Goal: Task Accomplishment & Management: Complete application form

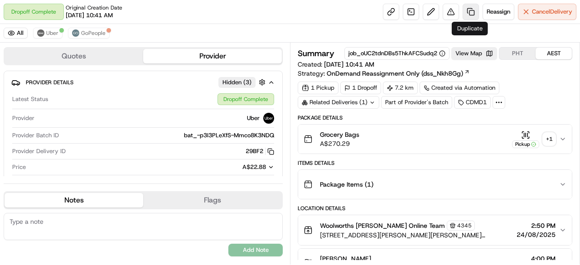
click at [470, 11] on link at bounding box center [471, 12] width 16 height 16
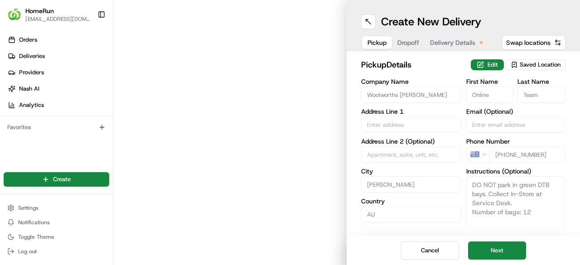
type input "3 Gunter Grove Cnr Marmion Avenue"
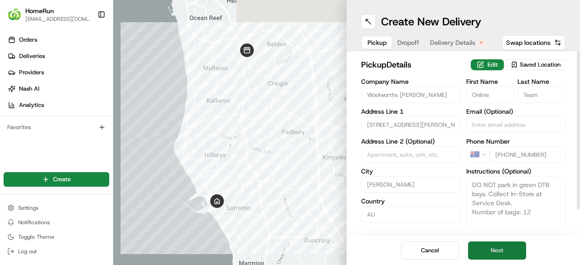
click at [507, 250] on button "Next" at bounding box center [497, 251] width 58 height 18
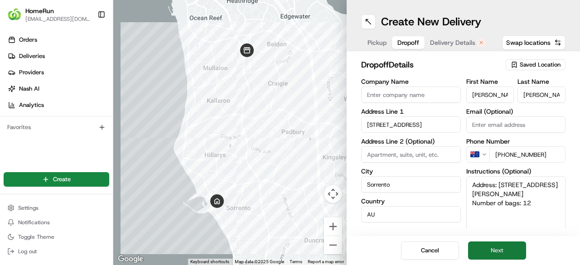
click at [512, 248] on button "Next" at bounding box center [497, 251] width 58 height 18
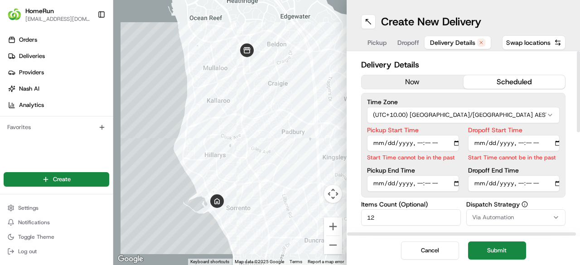
click at [405, 81] on button "now" at bounding box center [413, 82] width 102 height 14
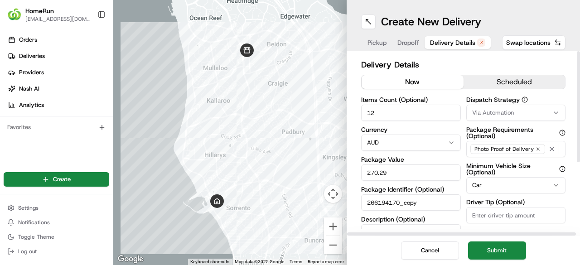
drag, startPoint x: 508, startPoint y: 252, endPoint x: 495, endPoint y: 253, distance: 13.1
click at [507, 252] on button "Submit" at bounding box center [497, 251] width 58 height 18
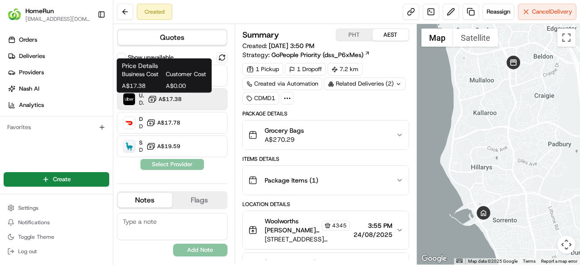
click at [165, 96] on span "A$17.38" at bounding box center [170, 99] width 23 height 7
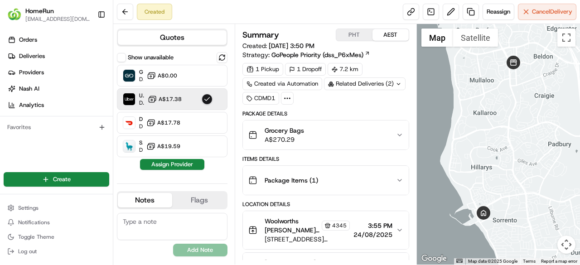
drag, startPoint x: 176, startPoint y: 164, endPoint x: 182, endPoint y: 164, distance: 6.0
click at [176, 164] on button "Assign Provider" at bounding box center [172, 164] width 64 height 11
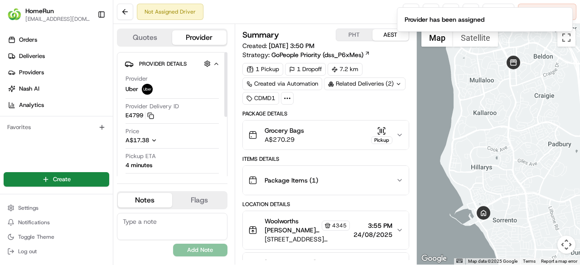
scroll to position [45, 0]
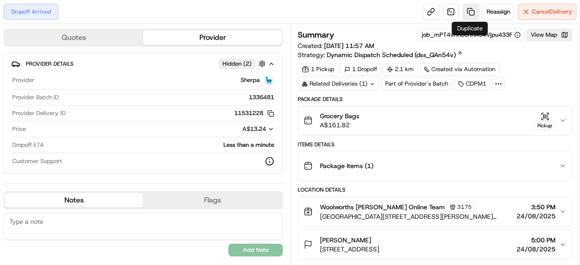
click at [468, 12] on link at bounding box center [471, 12] width 16 height 16
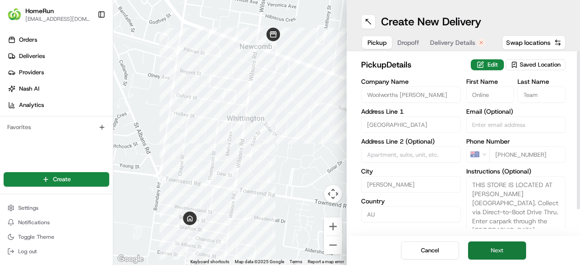
click at [488, 250] on button "Next" at bounding box center [497, 251] width 58 height 18
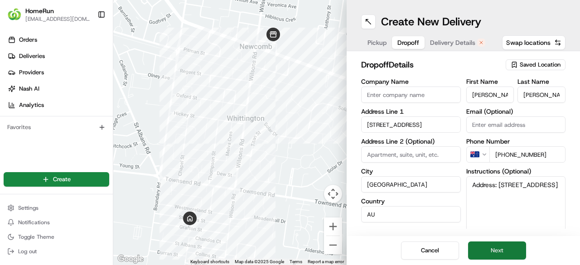
click at [489, 246] on button "Next" at bounding box center [497, 251] width 58 height 18
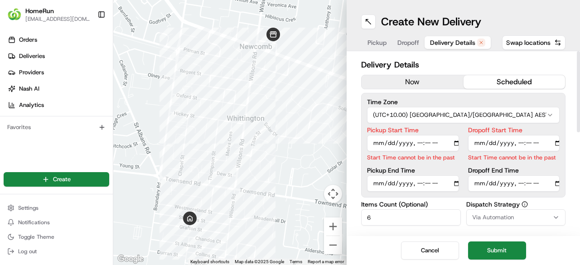
click at [411, 80] on button "now" at bounding box center [413, 82] width 102 height 14
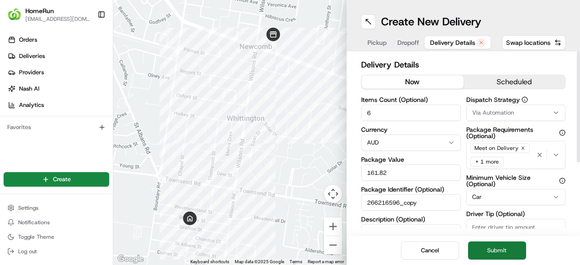
click at [500, 248] on button "Submit" at bounding box center [497, 251] width 58 height 18
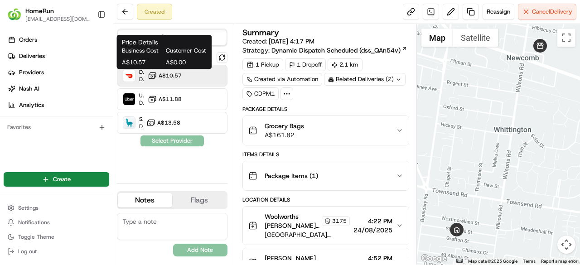
click at [175, 77] on span "A$10.57" at bounding box center [170, 75] width 23 height 7
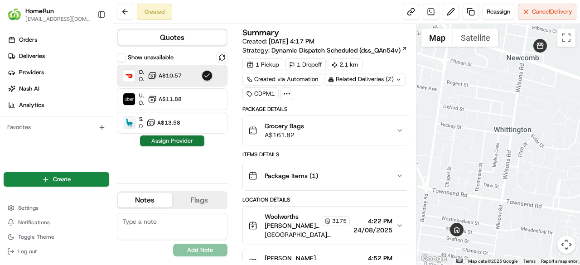
click at [179, 137] on button "Assign Provider" at bounding box center [172, 140] width 64 height 11
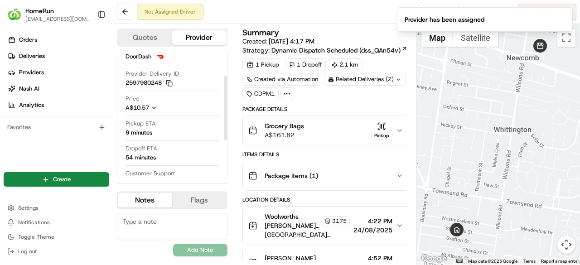
scroll to position [45, 0]
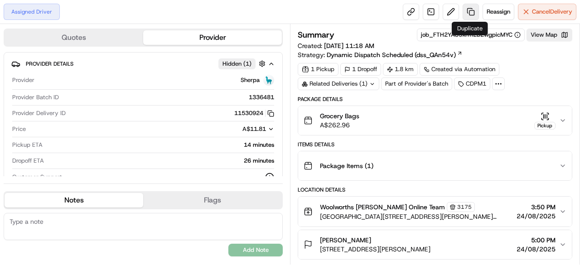
click at [468, 11] on link at bounding box center [471, 12] width 16 height 16
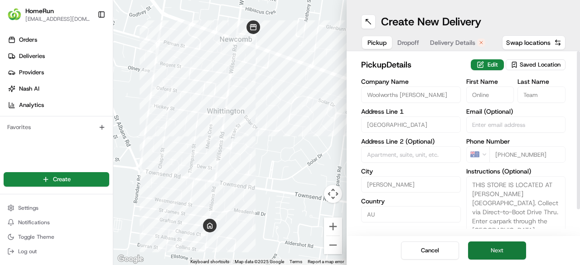
click at [511, 252] on button "Next" at bounding box center [497, 251] width 58 height 18
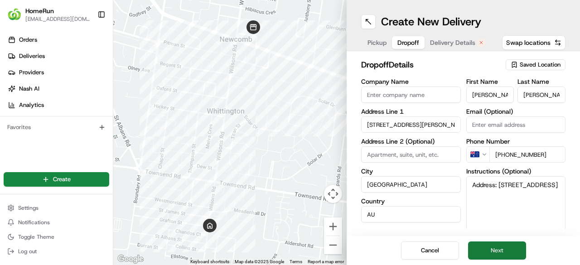
click at [512, 251] on button "Next" at bounding box center [497, 251] width 58 height 18
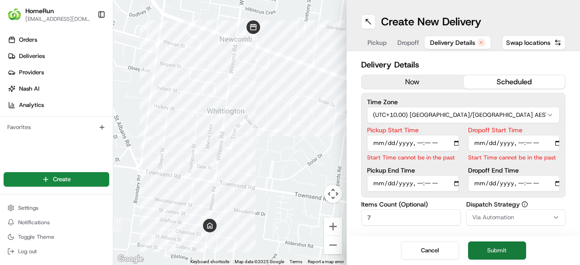
click at [513, 251] on button "Submit" at bounding box center [497, 251] width 58 height 18
click at [454, 143] on input "Pickup Start Time" at bounding box center [413, 143] width 92 height 16
type input "[DATE]T16:45"
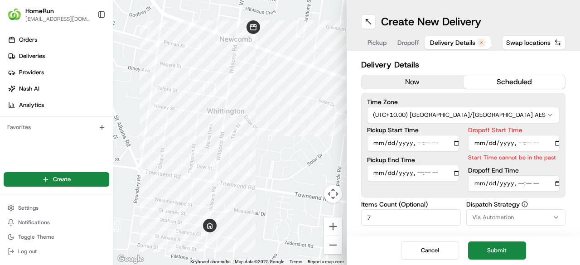
click at [563, 18] on div "Create New Delivery" at bounding box center [463, 21] width 204 height 14
click at [549, 145] on input "Dropoff Start Time" at bounding box center [514, 143] width 92 height 16
click at [529, 143] on input "Dropoff Start Time" at bounding box center [514, 143] width 92 height 16
type input "[DATE]T16:45"
click at [534, 167] on div "Dropoff End Time" at bounding box center [514, 179] width 92 height 24
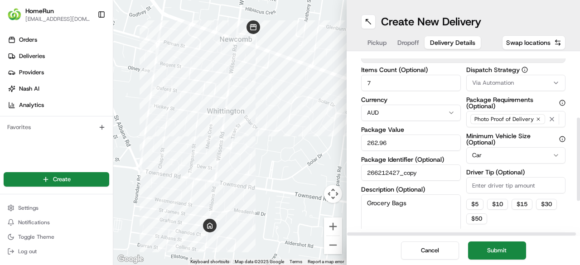
scroll to position [136, 0]
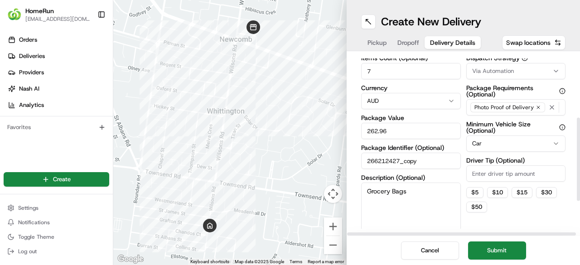
click at [508, 249] on button "Submit" at bounding box center [497, 251] width 58 height 18
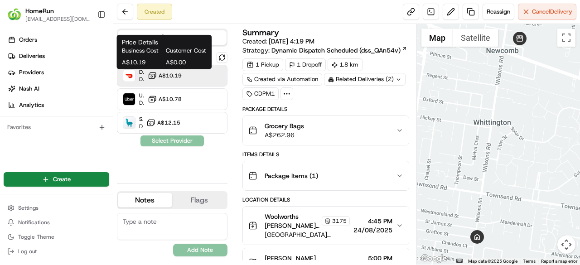
click at [173, 77] on span "A$10.19" at bounding box center [170, 75] width 23 height 7
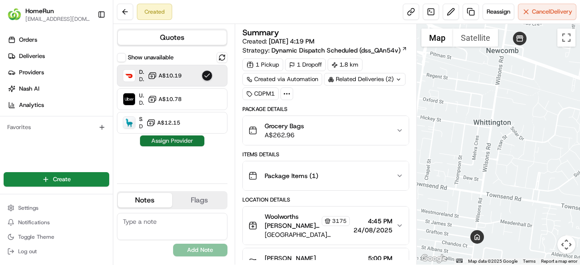
click at [179, 139] on button "Assign Provider" at bounding box center [172, 140] width 64 height 11
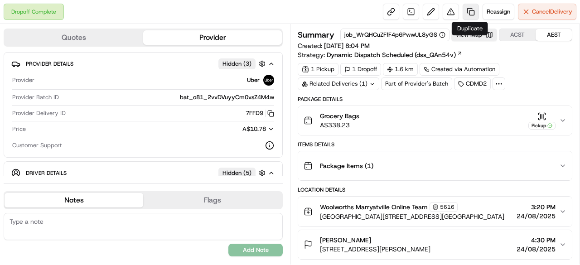
click at [472, 10] on link at bounding box center [471, 12] width 16 height 16
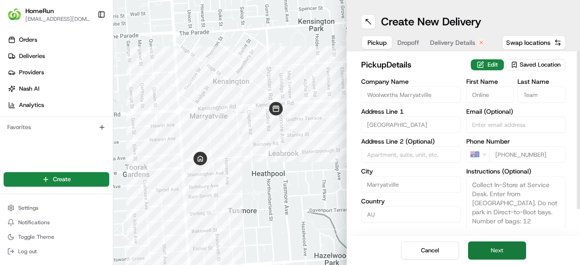
click at [504, 251] on button "Next" at bounding box center [497, 251] width 58 height 18
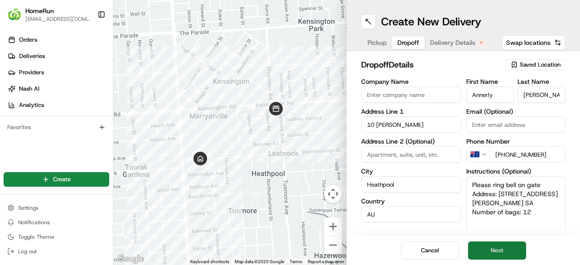
click at [501, 248] on button "Next" at bounding box center [497, 251] width 58 height 18
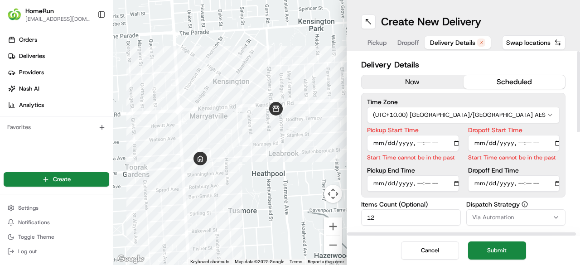
click at [401, 78] on button "now" at bounding box center [413, 82] width 102 height 14
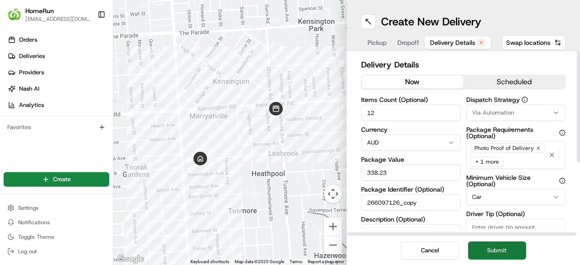
click at [502, 251] on button "Submit" at bounding box center [497, 251] width 58 height 18
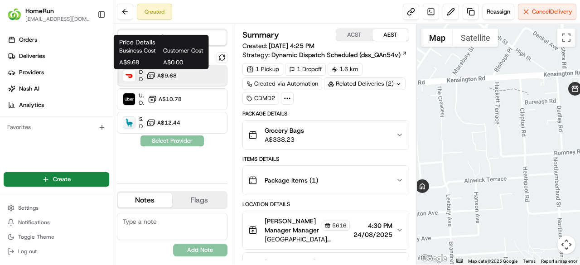
click at [161, 74] on span "A$9.68" at bounding box center [166, 75] width 19 height 7
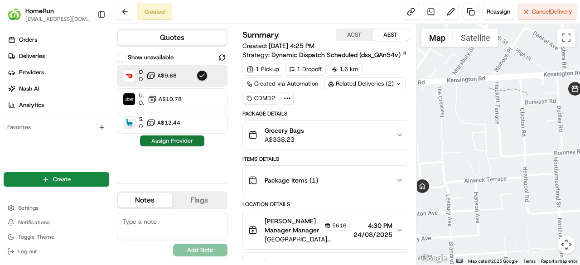
click at [182, 139] on button "Assign Provider" at bounding box center [172, 140] width 64 height 11
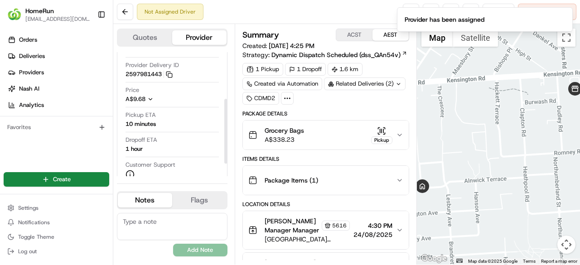
scroll to position [91, 0]
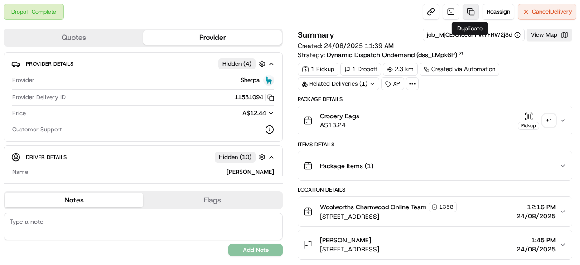
click at [468, 12] on link at bounding box center [471, 12] width 16 height 16
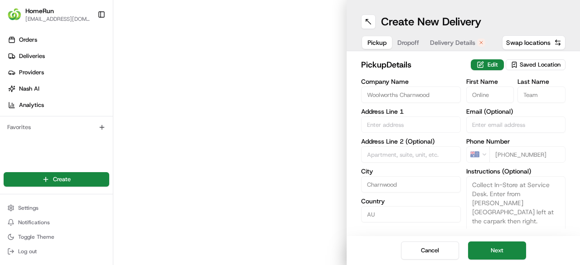
type input "Charnwood Place"
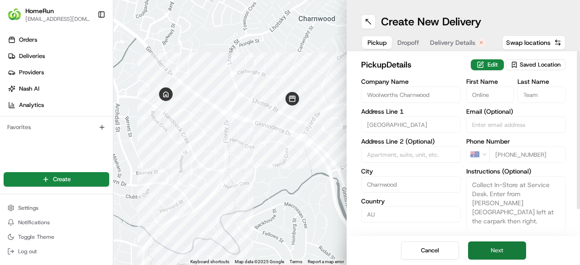
click at [500, 249] on button "Next" at bounding box center [497, 251] width 58 height 18
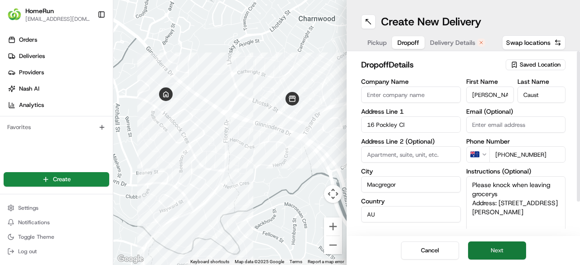
drag, startPoint x: 510, startPoint y: 250, endPoint x: 506, endPoint y: 246, distance: 5.8
click at [510, 249] on button "Next" at bounding box center [497, 251] width 58 height 18
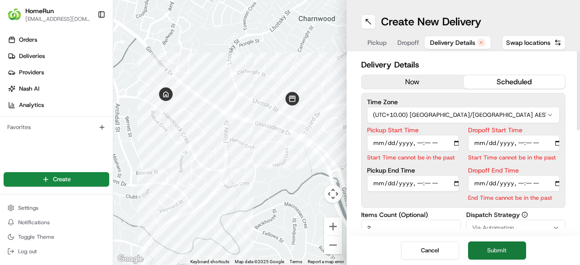
click at [507, 251] on button "Submit" at bounding box center [497, 251] width 58 height 18
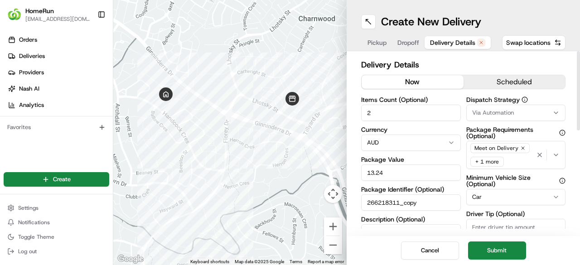
click at [408, 77] on button "now" at bounding box center [413, 82] width 102 height 14
click at [499, 251] on button "Submit" at bounding box center [497, 251] width 58 height 18
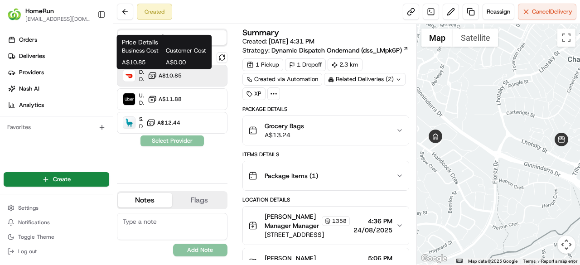
click at [172, 76] on span "A$10.85" at bounding box center [170, 75] width 23 height 7
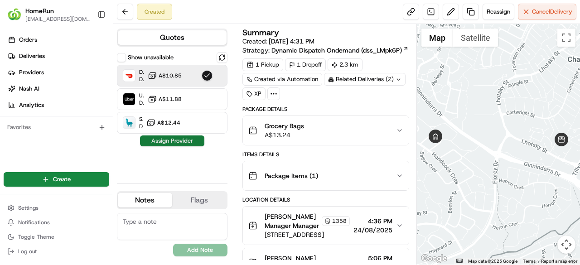
click at [183, 143] on button "Assign Provider" at bounding box center [172, 140] width 64 height 11
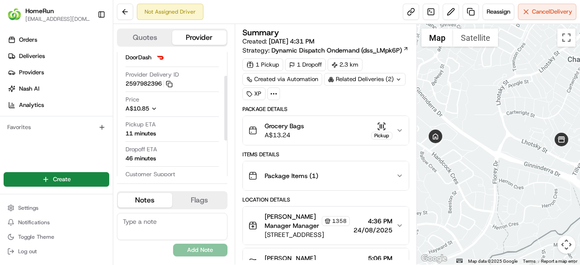
scroll to position [45, 0]
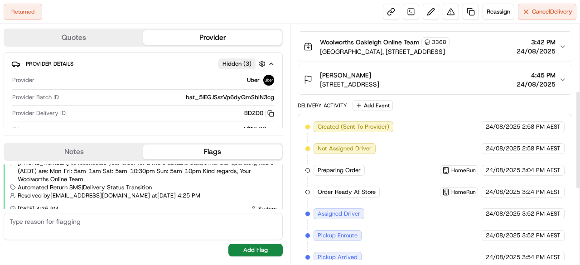
scroll to position [161, 0]
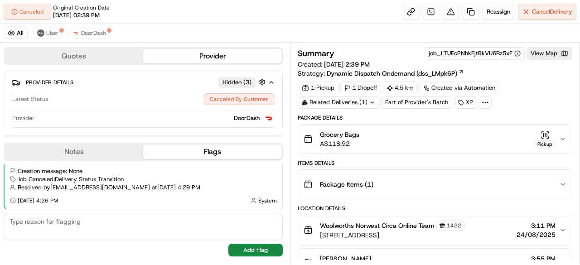
click at [561, 135] on icon "button" at bounding box center [562, 138] width 7 height 7
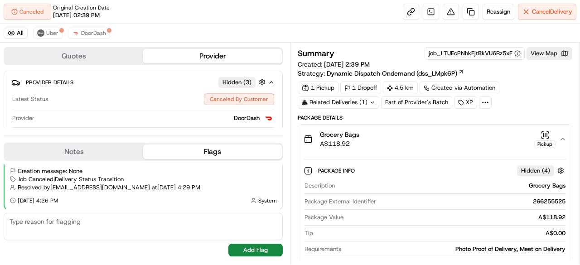
click at [561, 135] on icon "button" at bounding box center [562, 138] width 7 height 7
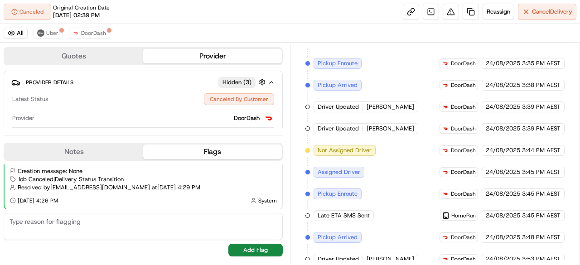
scroll to position [575, 0]
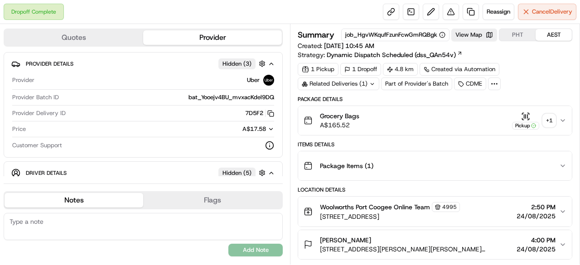
click at [366, 84] on div "Related Deliveries (1)" at bounding box center [339, 83] width 82 height 13
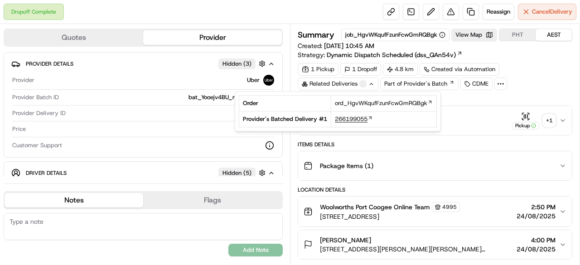
click at [362, 119] on span "266199055" at bounding box center [351, 119] width 33 height 8
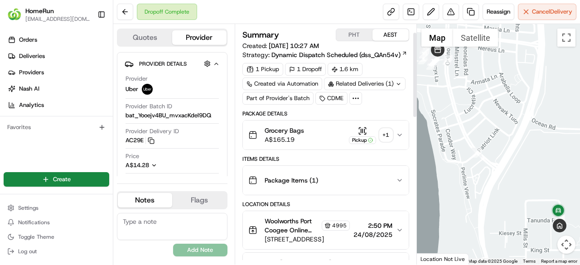
scroll to position [91, 0]
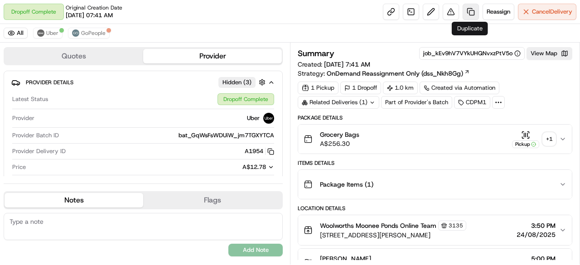
click at [469, 10] on link at bounding box center [471, 12] width 16 height 16
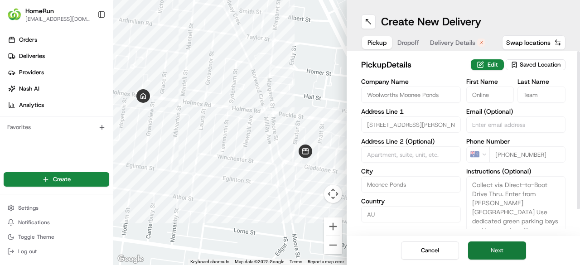
click at [507, 252] on button "Next" at bounding box center [497, 251] width 58 height 18
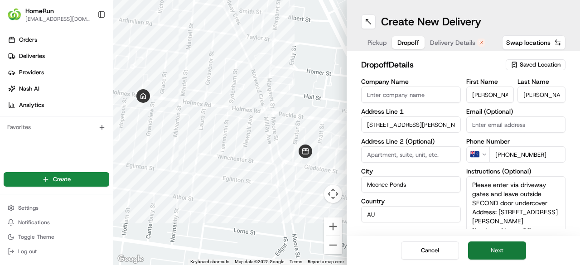
click at [509, 252] on button "Next" at bounding box center [497, 251] width 58 height 18
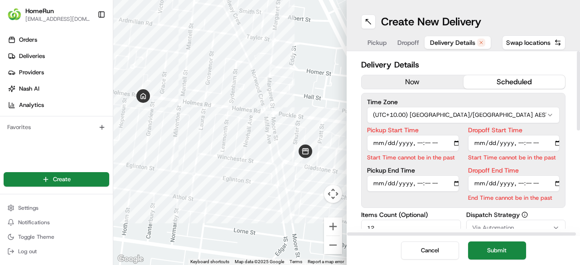
click at [458, 144] on input "Pickup Start Time" at bounding box center [413, 143] width 92 height 16
type input "[DATE]T09:00"
click at [556, 18] on div "Create New Delivery" at bounding box center [463, 21] width 204 height 14
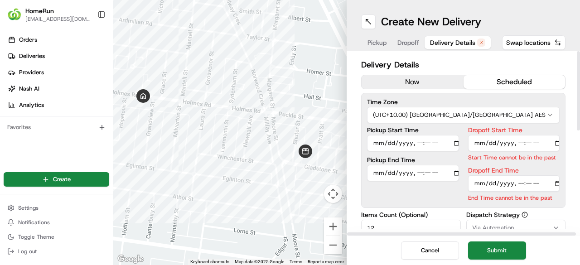
click at [478, 142] on input "Dropoff Start Time" at bounding box center [514, 143] width 92 height 16
type input "[DATE]T16:00"
click at [520, 142] on input "Dropoff Start Time" at bounding box center [514, 143] width 92 height 16
click at [543, 144] on input "Dropoff Start Time" at bounding box center [514, 143] width 92 height 16
type input "[DATE]T09:00"
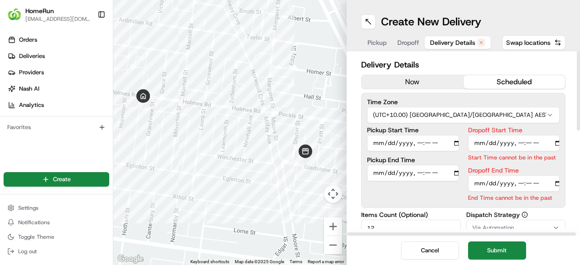
click at [551, 168] on div "Dropoff Start Time Start Time cannot be in the past Dropoff End Time End Time c…" at bounding box center [514, 164] width 92 height 75
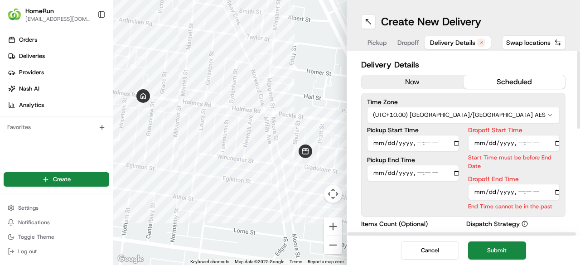
click at [477, 190] on input "Dropoff End Time" at bounding box center [514, 192] width 92 height 16
type input "[DATE]T17:00"
click at [519, 193] on input "Dropoff End Time" at bounding box center [514, 192] width 92 height 16
type input "[DATE]T21:15"
click at [542, 169] on p "Start Time must be before End Date" at bounding box center [514, 161] width 92 height 17
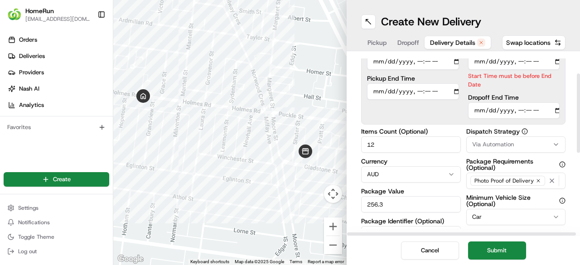
scroll to position [91, 0]
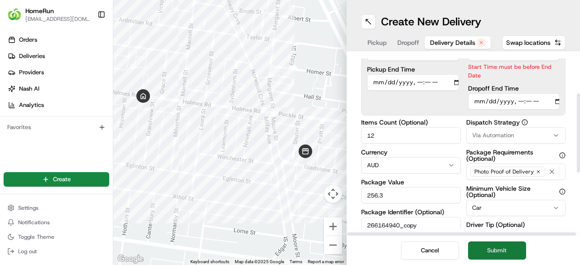
click at [507, 250] on button "Submit" at bounding box center [497, 251] width 58 height 18
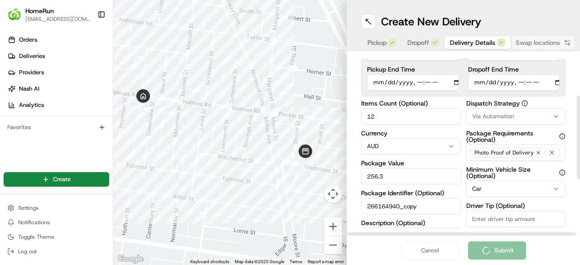
scroll to position [0, 0]
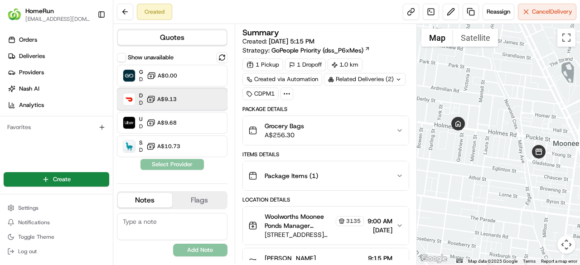
click at [182, 99] on div "DoorDash Dropoff ETA 16 hours A$9.13" at bounding box center [172, 99] width 111 height 22
click at [165, 161] on button "Assign Provider" at bounding box center [172, 164] width 64 height 11
